Goal: Navigation & Orientation: Understand site structure

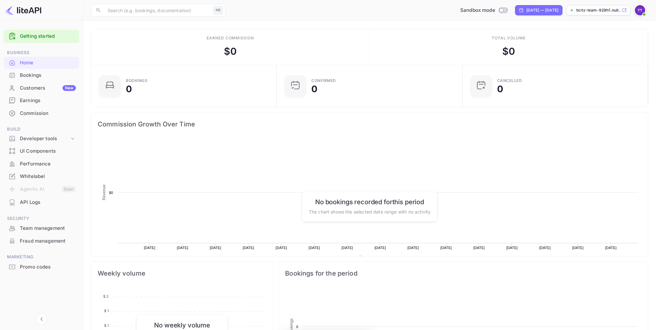
scroll to position [104, 182]
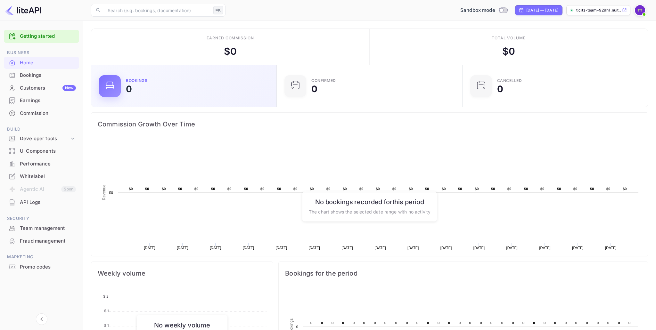
click at [176, 86] on div "Bookings 0" at bounding box center [197, 86] width 143 height 15
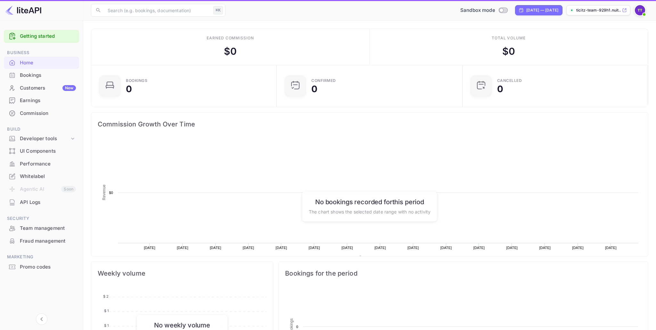
scroll to position [104, 182]
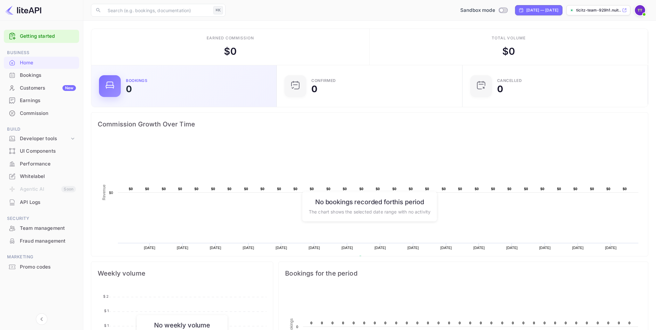
click at [140, 80] on div "Bookings" at bounding box center [136, 81] width 21 height 4
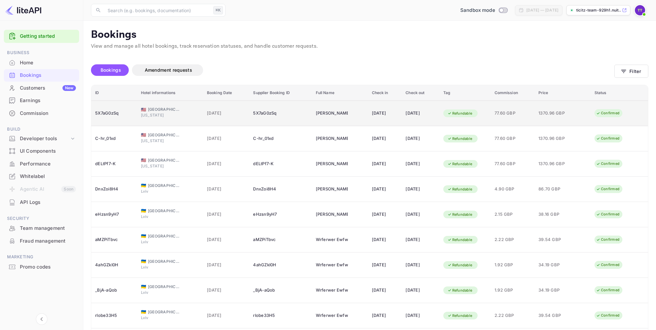
click at [196, 114] on td "🇺🇸 [GEOGRAPHIC_DATA] [US_STATE]" at bounding box center [170, 114] width 66 height 26
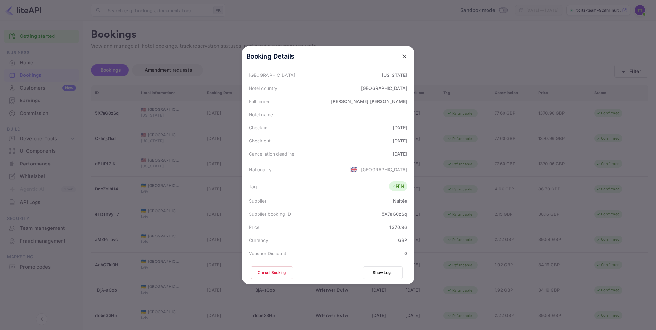
scroll to position [142, 0]
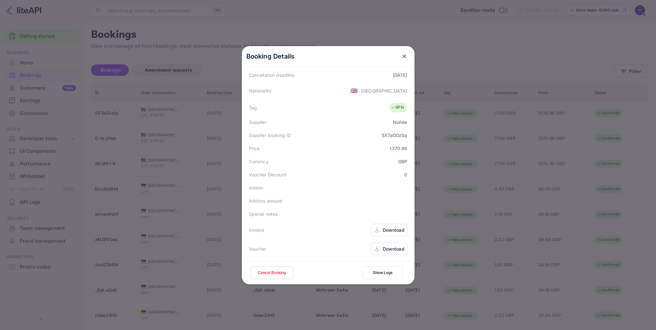
click at [200, 163] on div at bounding box center [328, 165] width 656 height 330
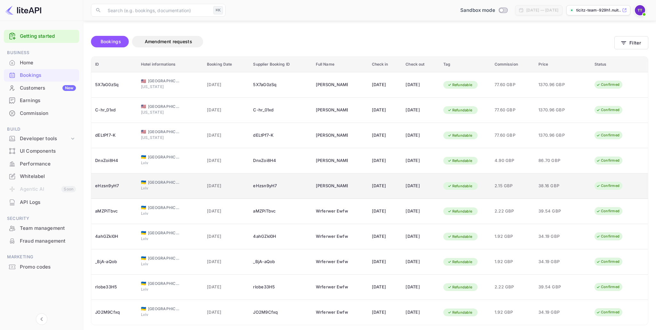
scroll to position [0, 0]
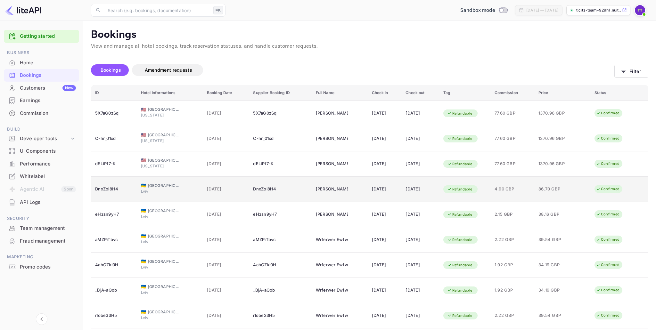
click at [185, 187] on div "🇺🇦 [GEOGRAPHIC_DATA]" at bounding box center [170, 186] width 58 height 6
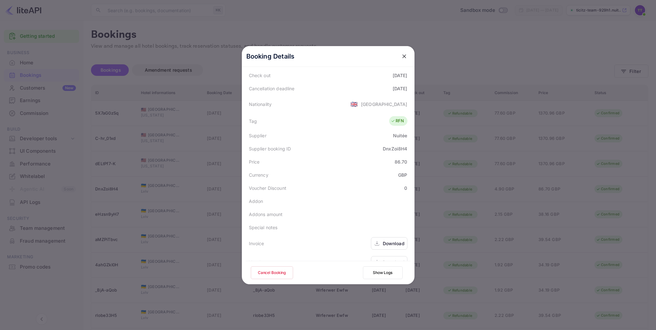
scroll to position [142, 0]
click at [394, 236] on div "Download" at bounding box center [389, 230] width 37 height 12
click at [398, 252] on div "Download" at bounding box center [389, 249] width 37 height 12
click at [194, 53] on div at bounding box center [328, 165] width 656 height 330
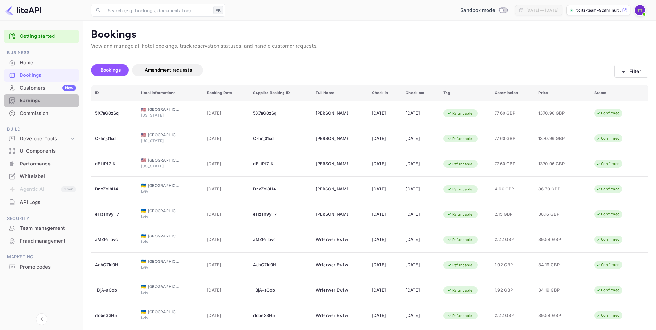
click at [36, 99] on div "Earnings" at bounding box center [48, 100] width 56 height 7
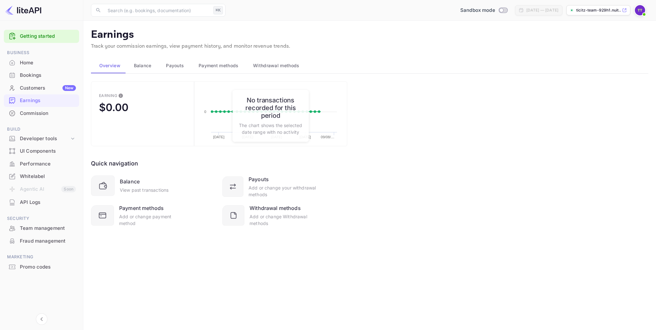
click at [42, 86] on div "Customers New" at bounding box center [48, 88] width 56 height 7
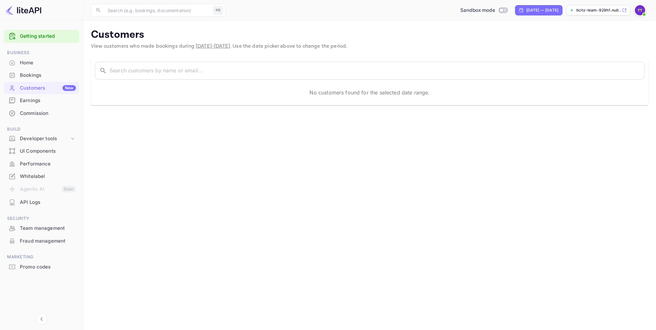
click at [40, 164] on div "Performance" at bounding box center [48, 163] width 56 height 7
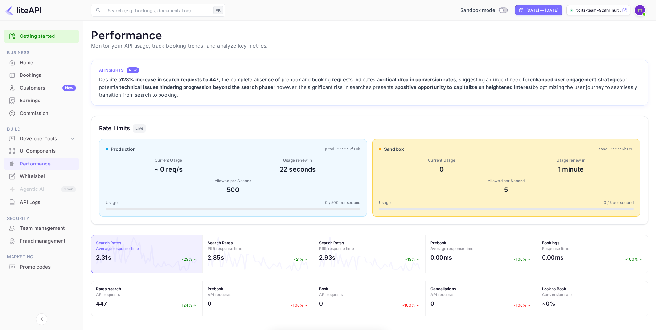
scroll to position [165, 557]
click at [58, 227] on div "Team management" at bounding box center [48, 228] width 56 height 7
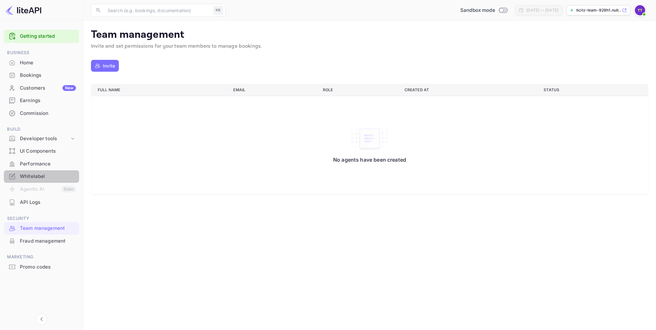
click at [46, 177] on div "Whitelabel" at bounding box center [48, 176] width 56 height 7
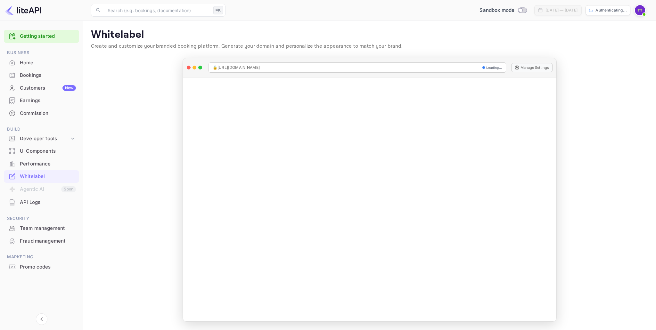
click at [45, 191] on li "Agentic AI Soon" at bounding box center [41, 189] width 75 height 13
click at [65, 136] on div "Developer tools" at bounding box center [45, 138] width 50 height 7
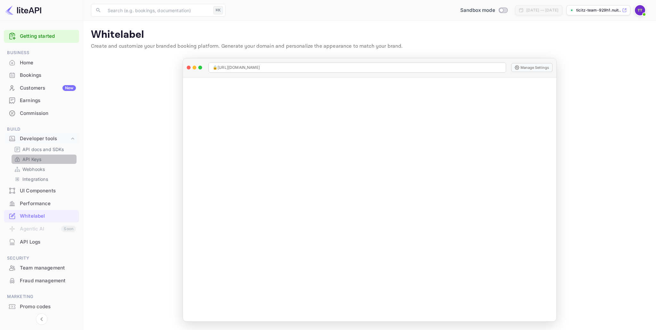
click at [45, 159] on link "API Keys" at bounding box center [44, 159] width 60 height 7
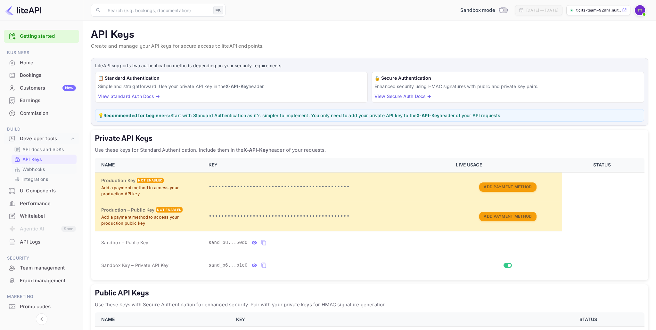
click at [48, 169] on link "Webhooks" at bounding box center [44, 169] width 60 height 7
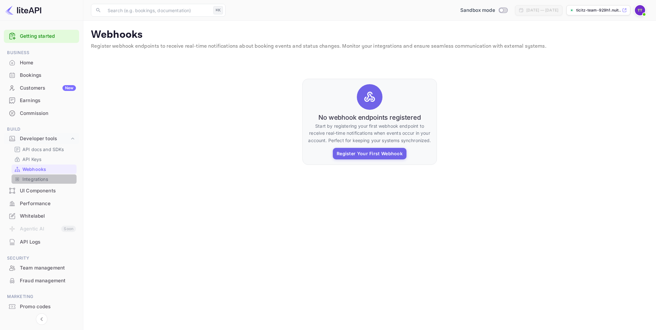
click at [49, 180] on link "Integrations" at bounding box center [44, 179] width 60 height 7
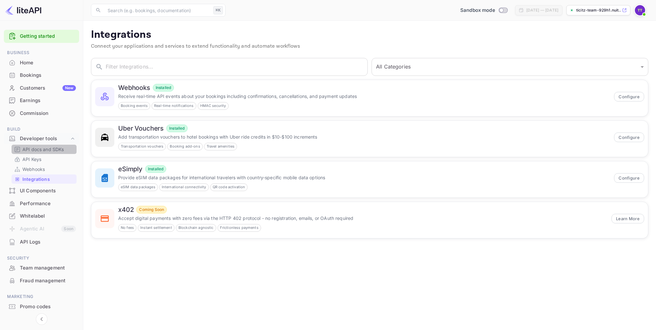
click at [49, 150] on p "API docs and SDKs" at bounding box center [43, 149] width 42 height 7
